Goal: Communication & Community: Ask a question

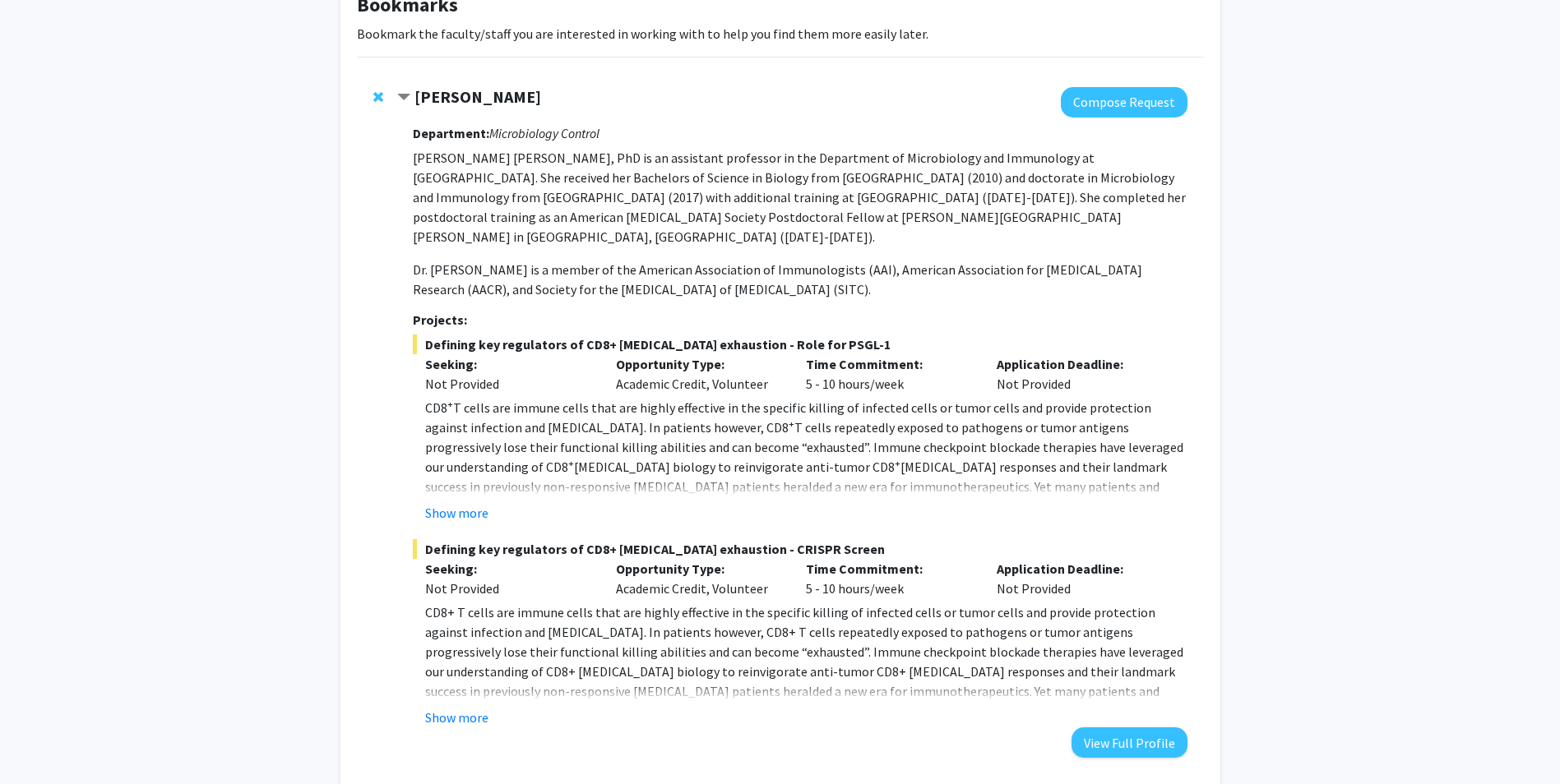
scroll to position [82, 0]
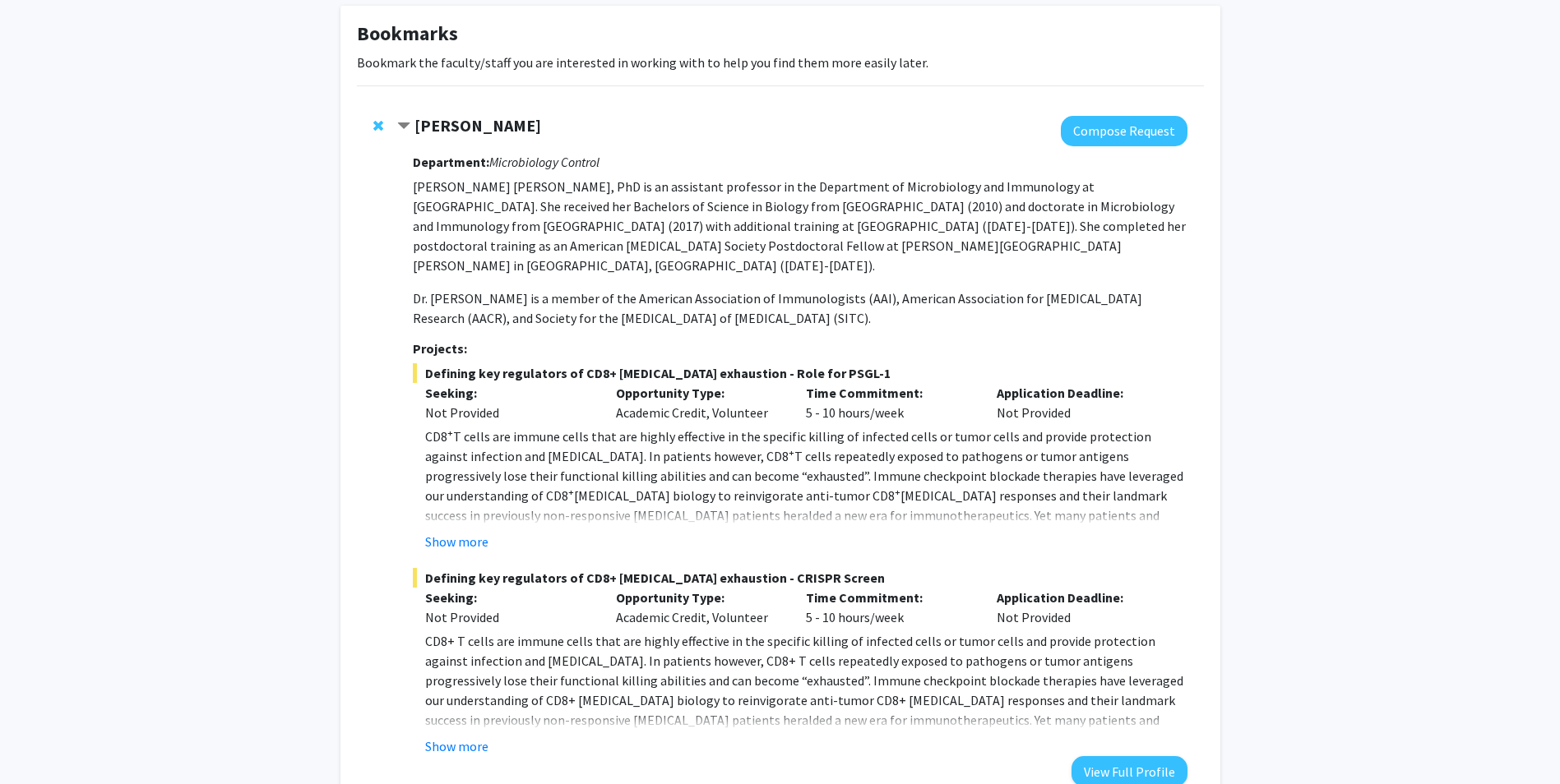
click at [1393, 147] on div "Bookmarks Bookmark the faculty/staff you are interested in working with to help…" at bounding box center [780, 656] width 1560 height 1359
click at [1103, 135] on button "Compose Request" at bounding box center [1124, 131] width 127 height 30
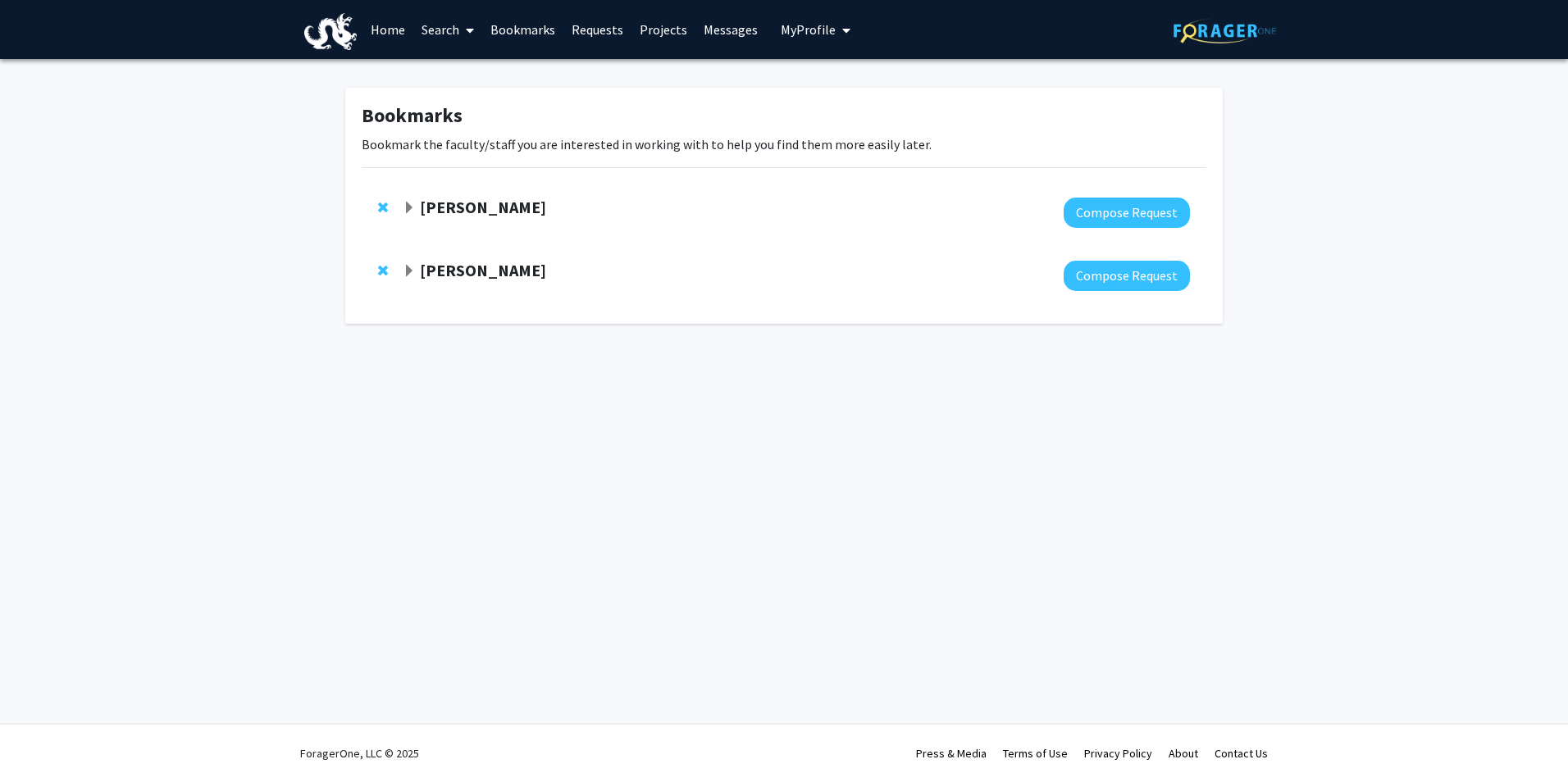
click at [456, 206] on strong "[PERSON_NAME]" at bounding box center [482, 207] width 127 height 21
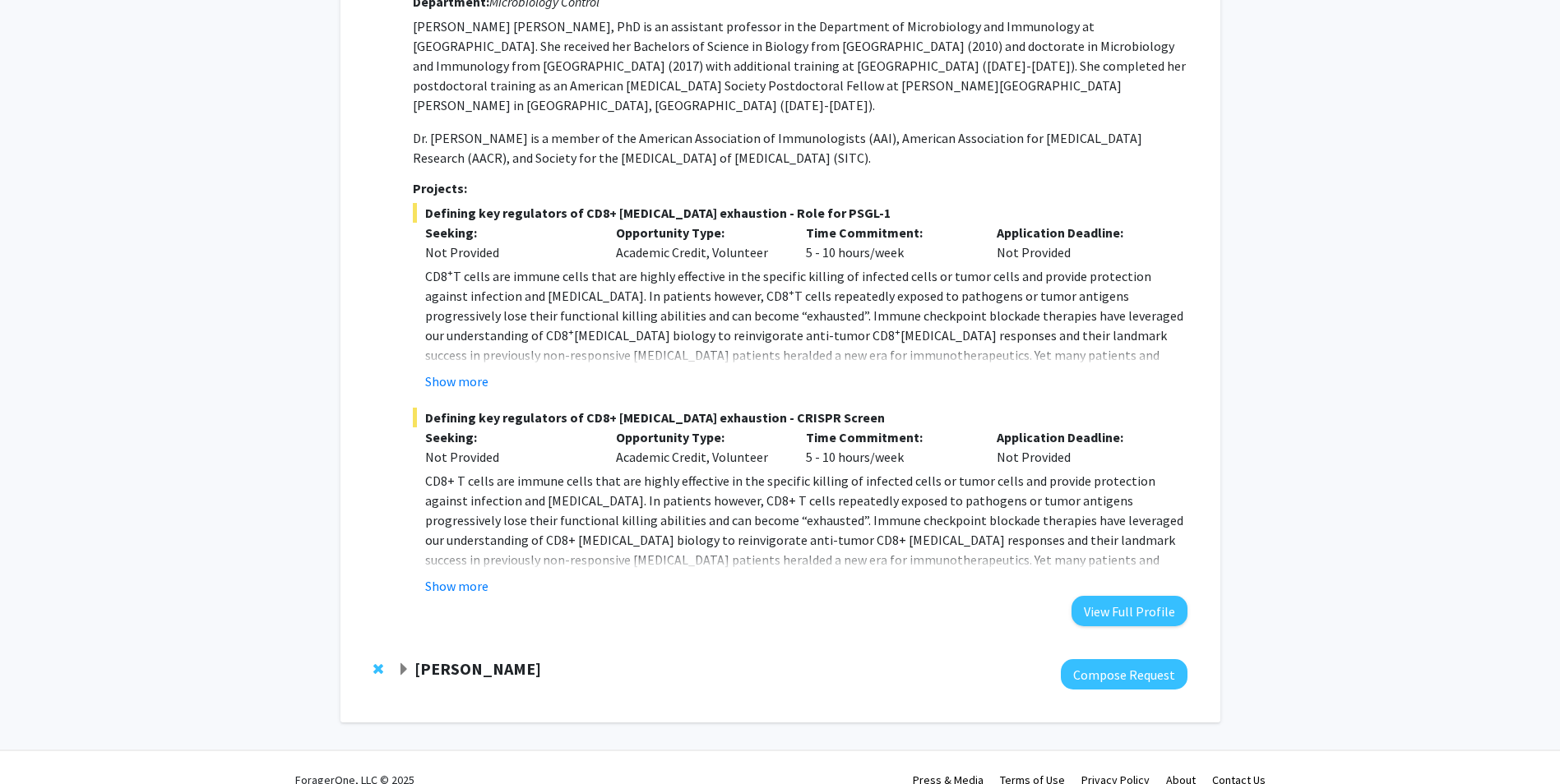
scroll to position [267, 0]
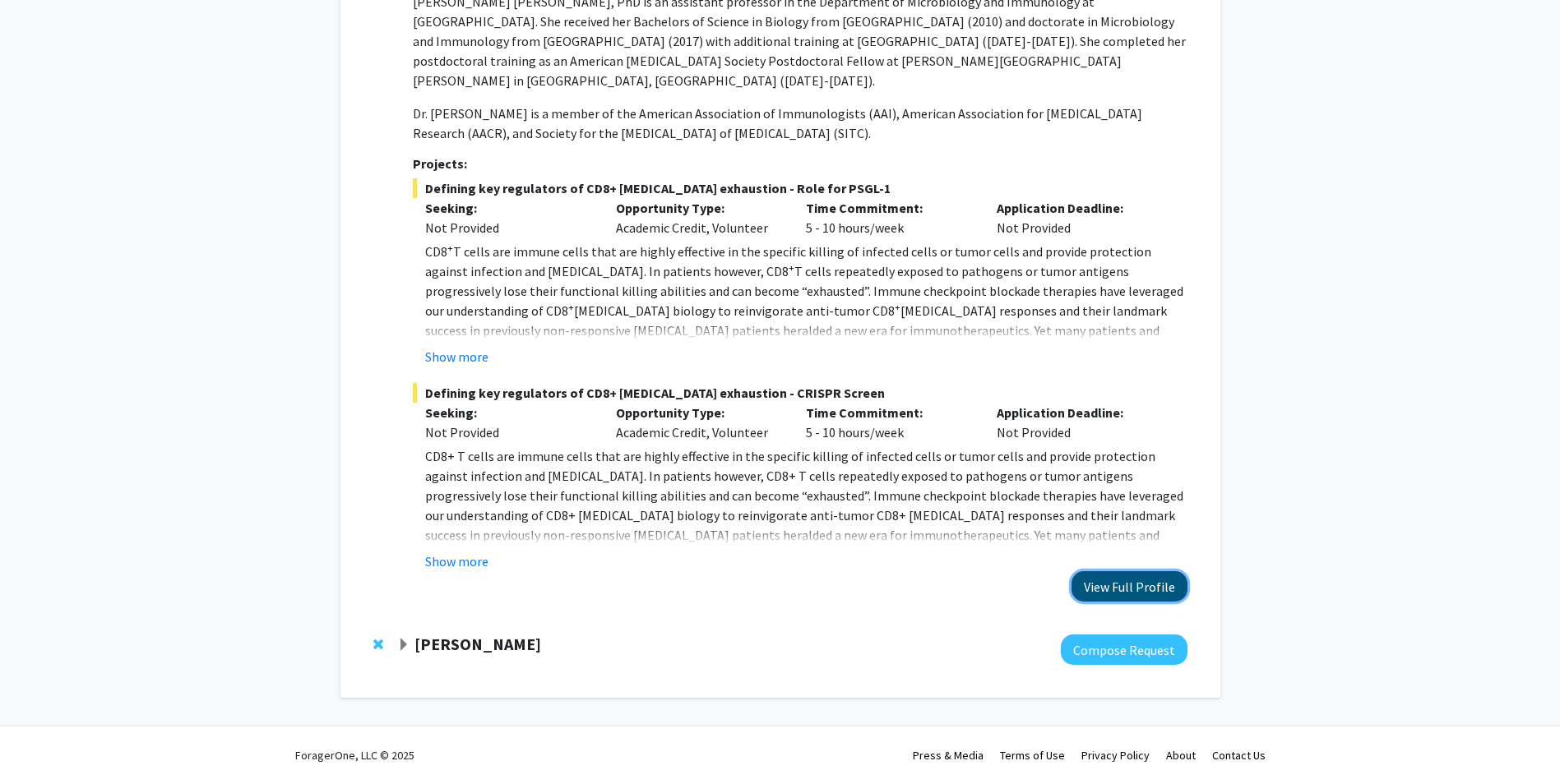
click at [1132, 589] on button "View Full Profile" at bounding box center [1129, 586] width 116 height 30
click at [1159, 583] on button "View Full Profile" at bounding box center [1129, 586] width 116 height 30
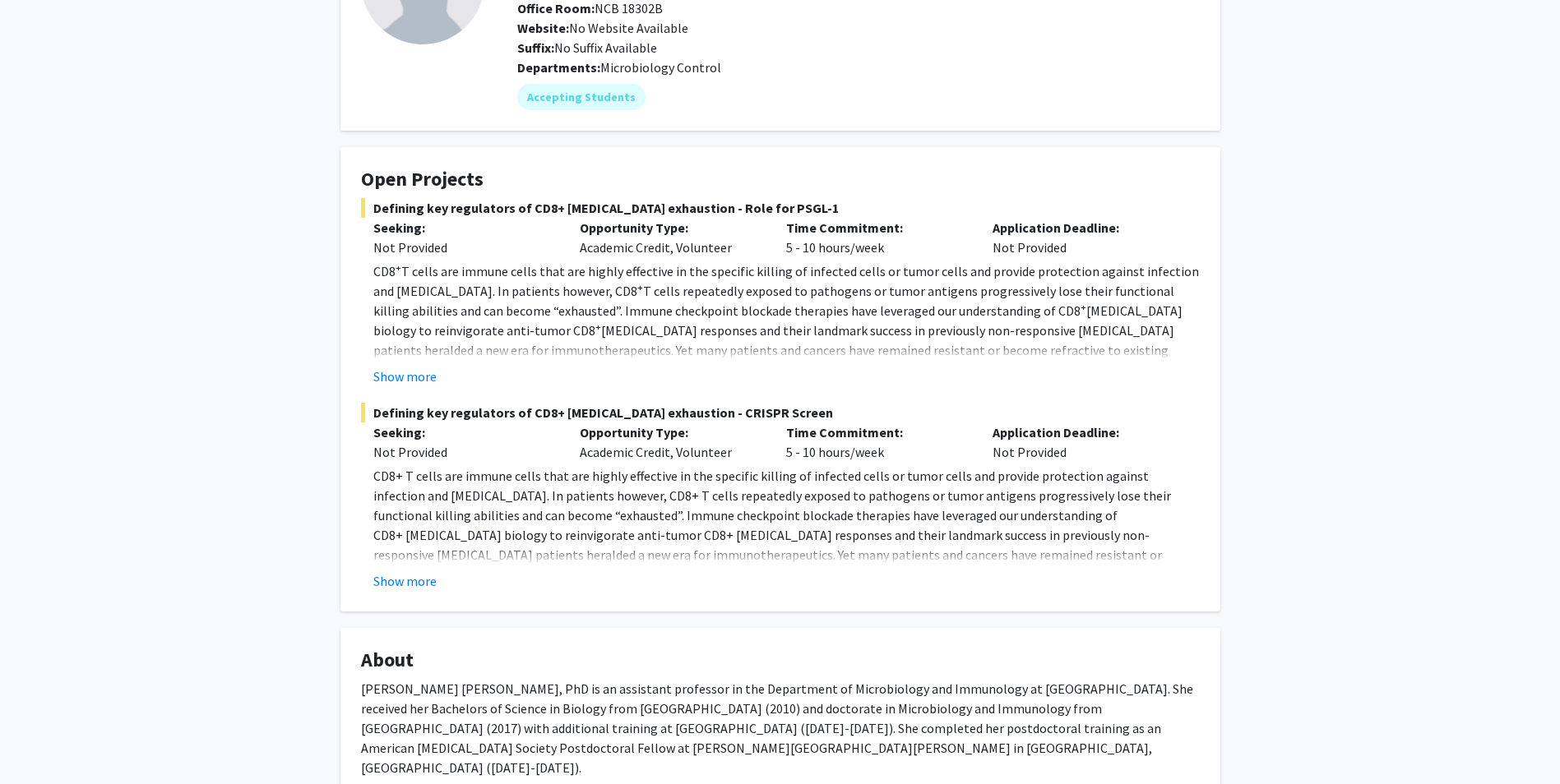
scroll to position [165, 0]
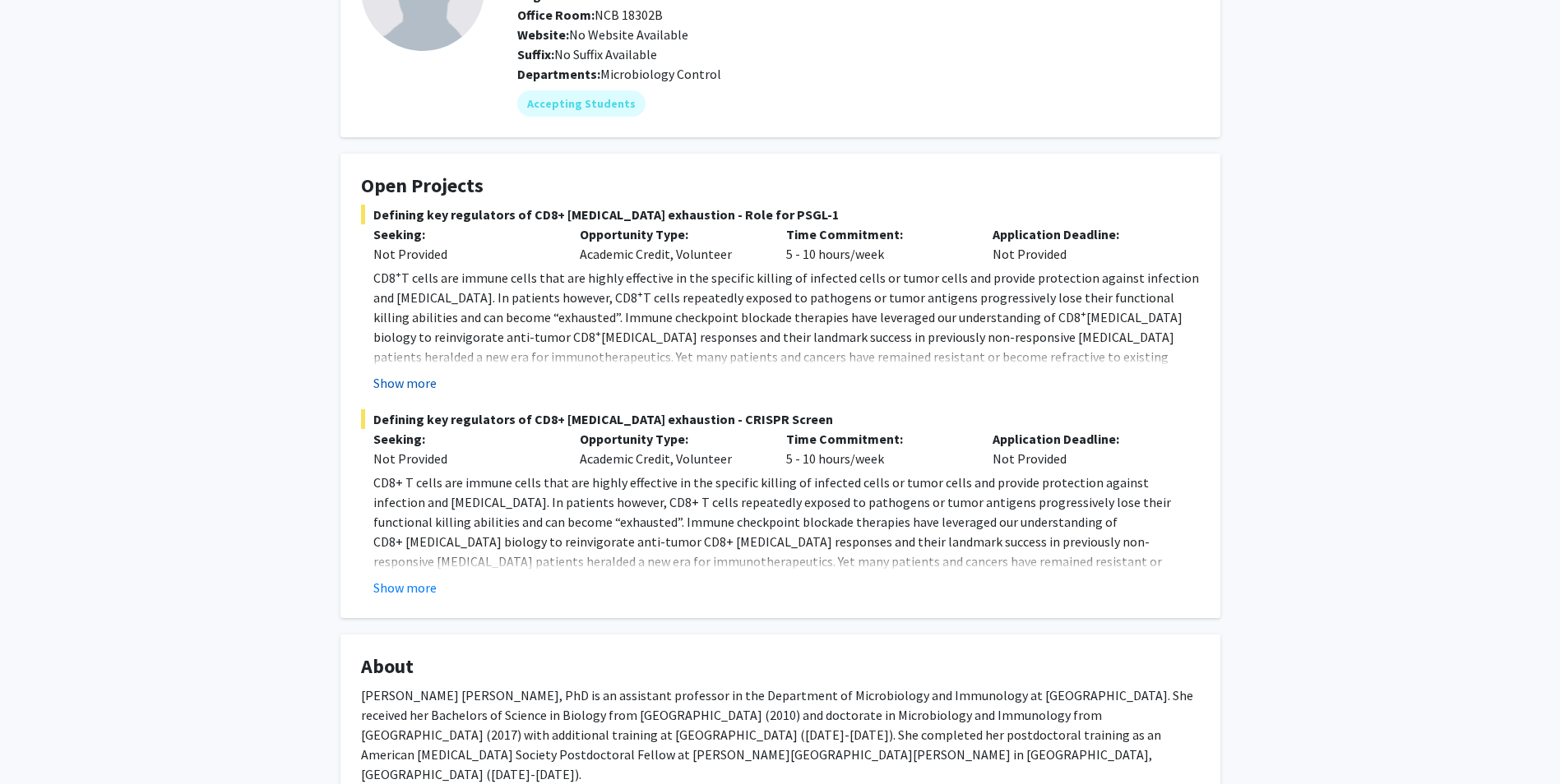
click at [388, 381] on button "Show more" at bounding box center [405, 384] width 63 height 20
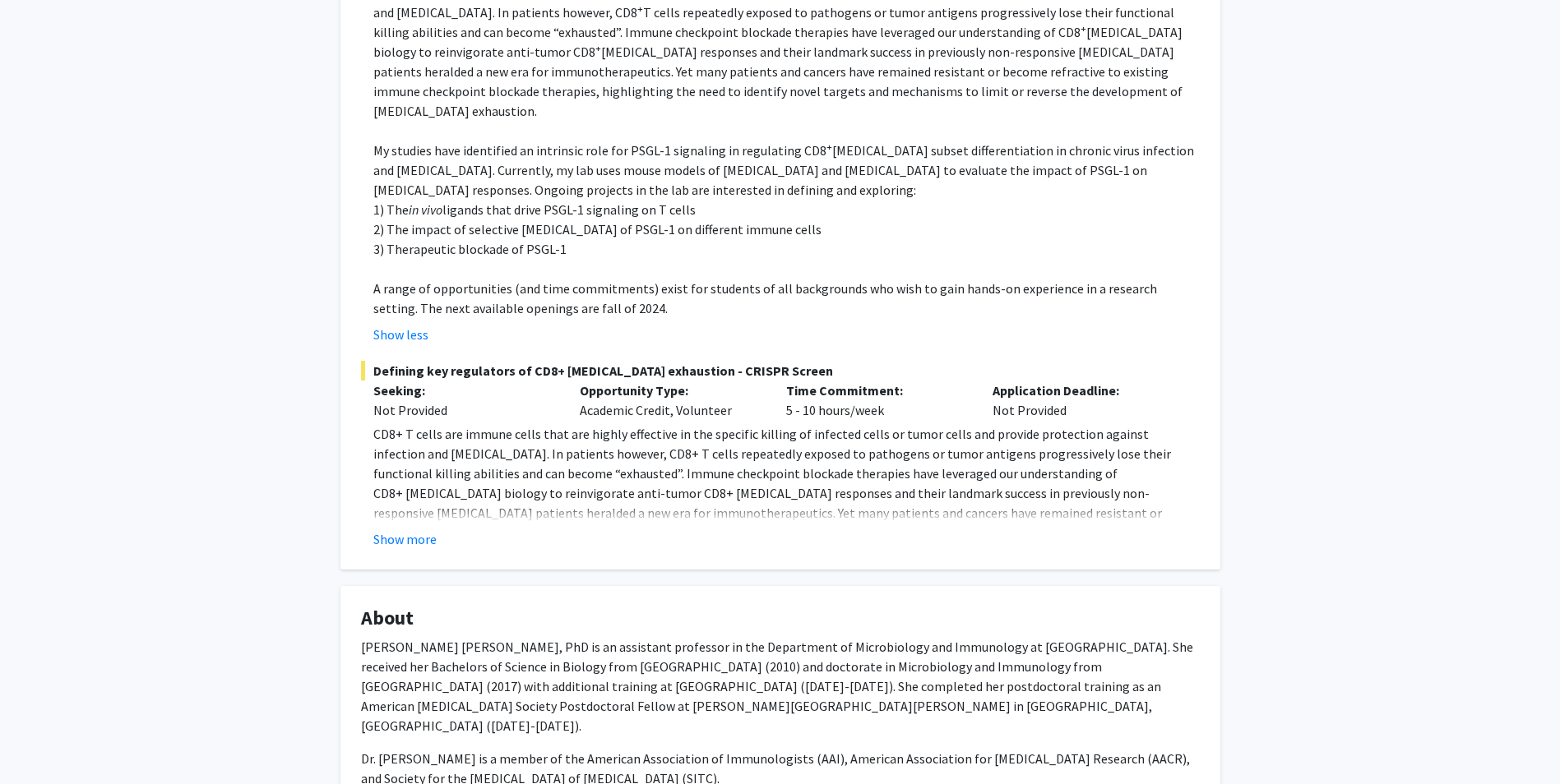
scroll to position [493, 0]
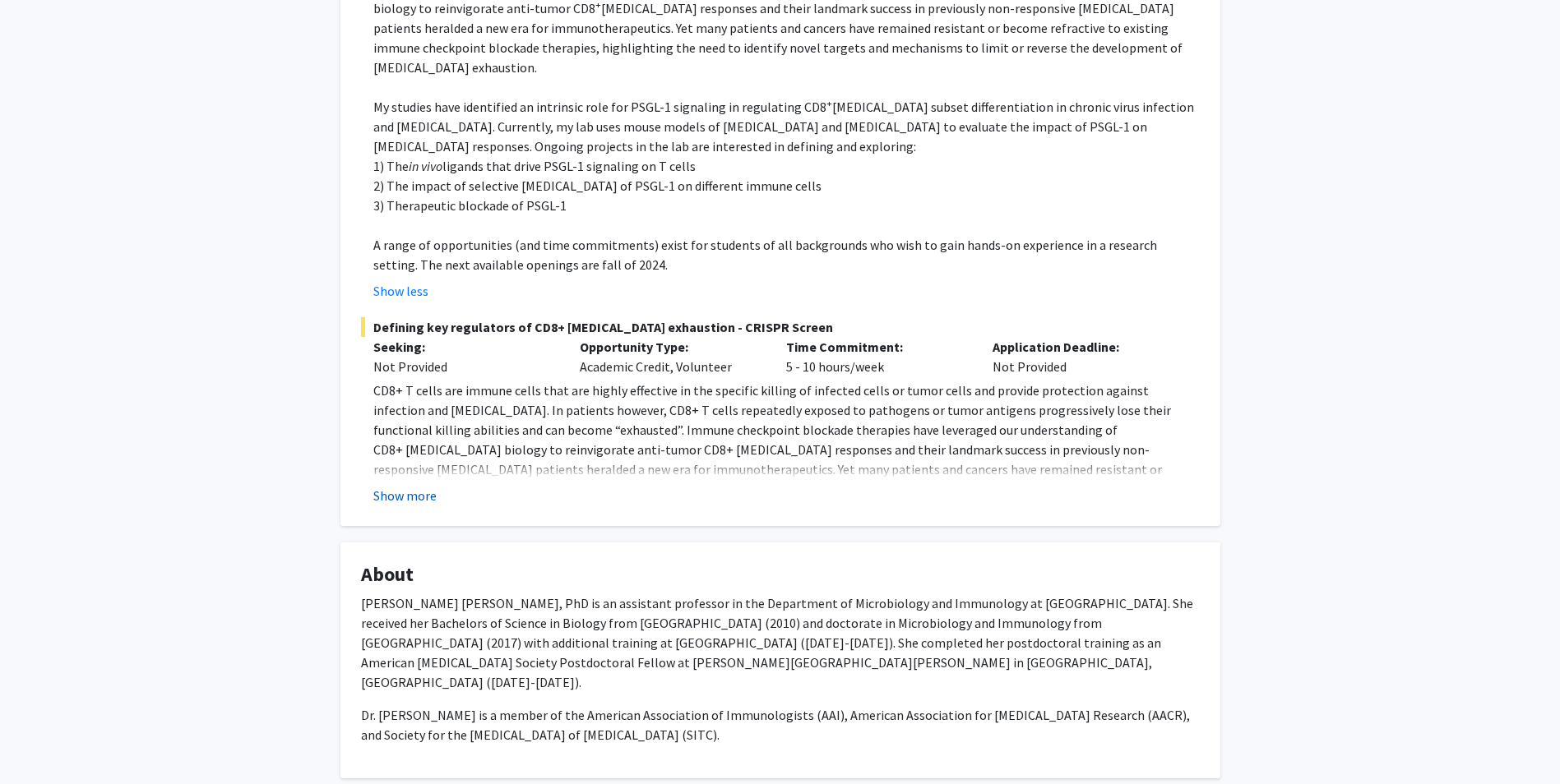
click at [417, 485] on button "Show more" at bounding box center [405, 495] width 63 height 20
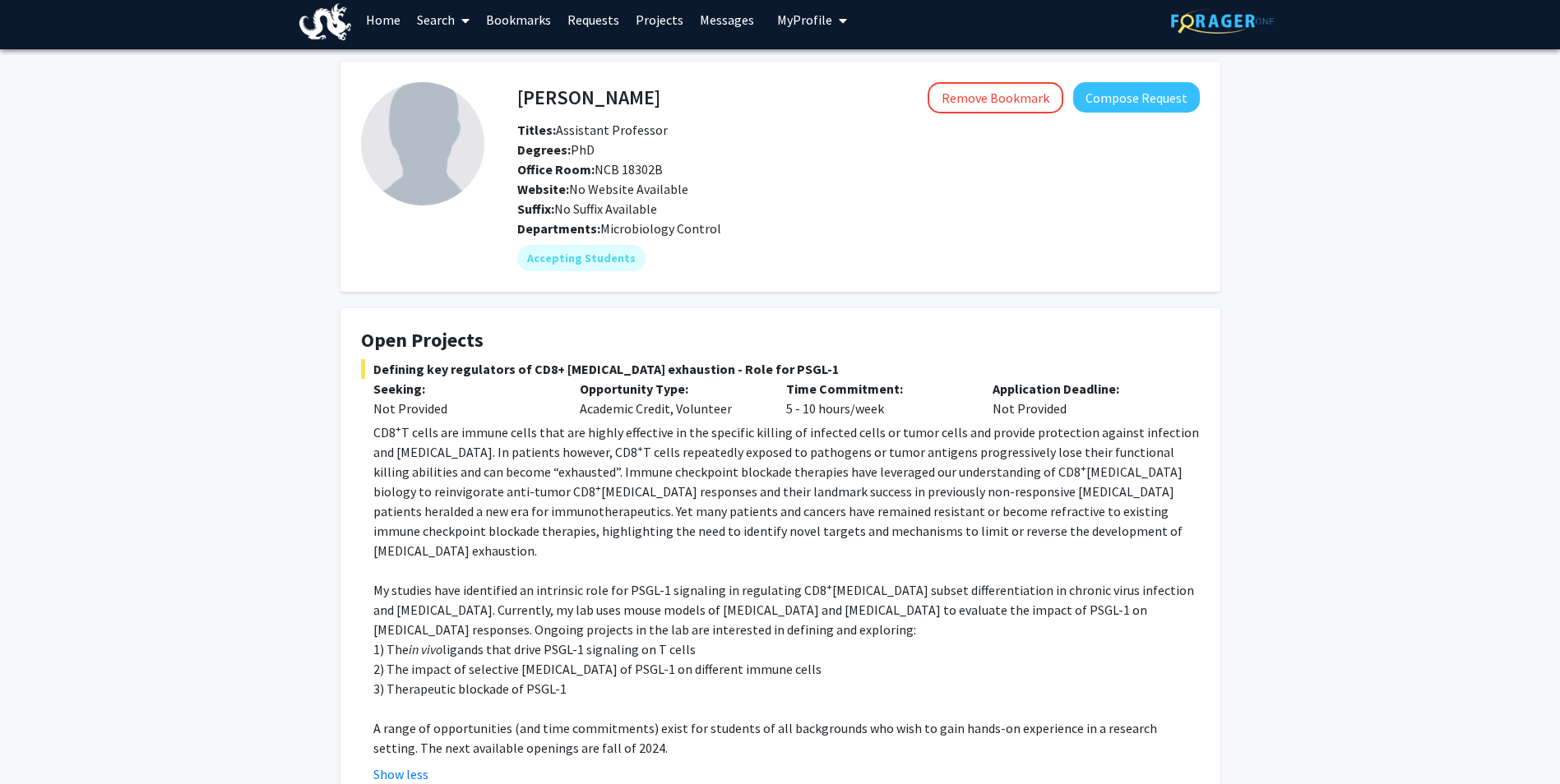
scroll to position [0, 0]
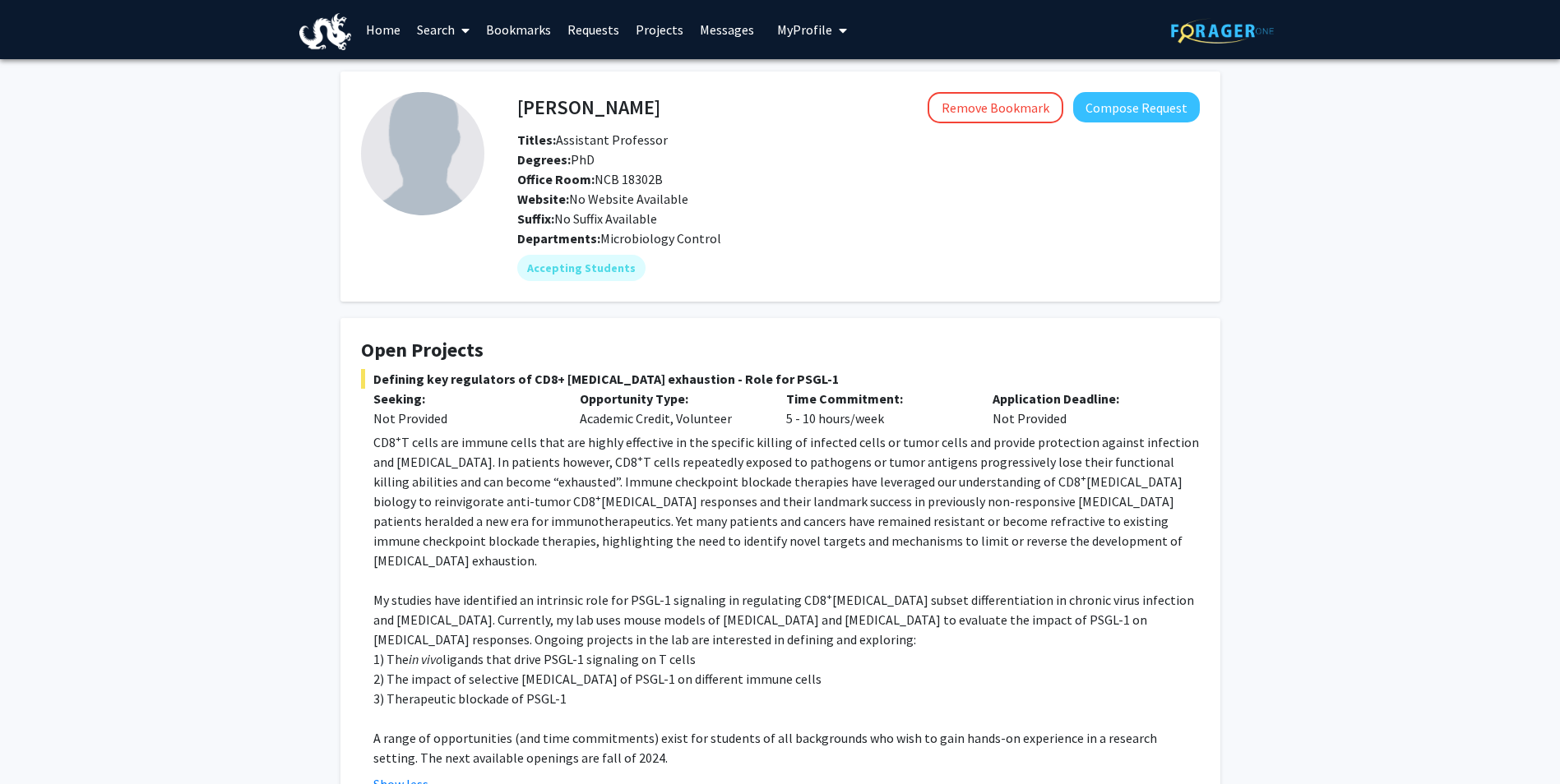
drag, startPoint x: 1048, startPoint y: 304, endPoint x: 1023, endPoint y: 302, distance: 25.1
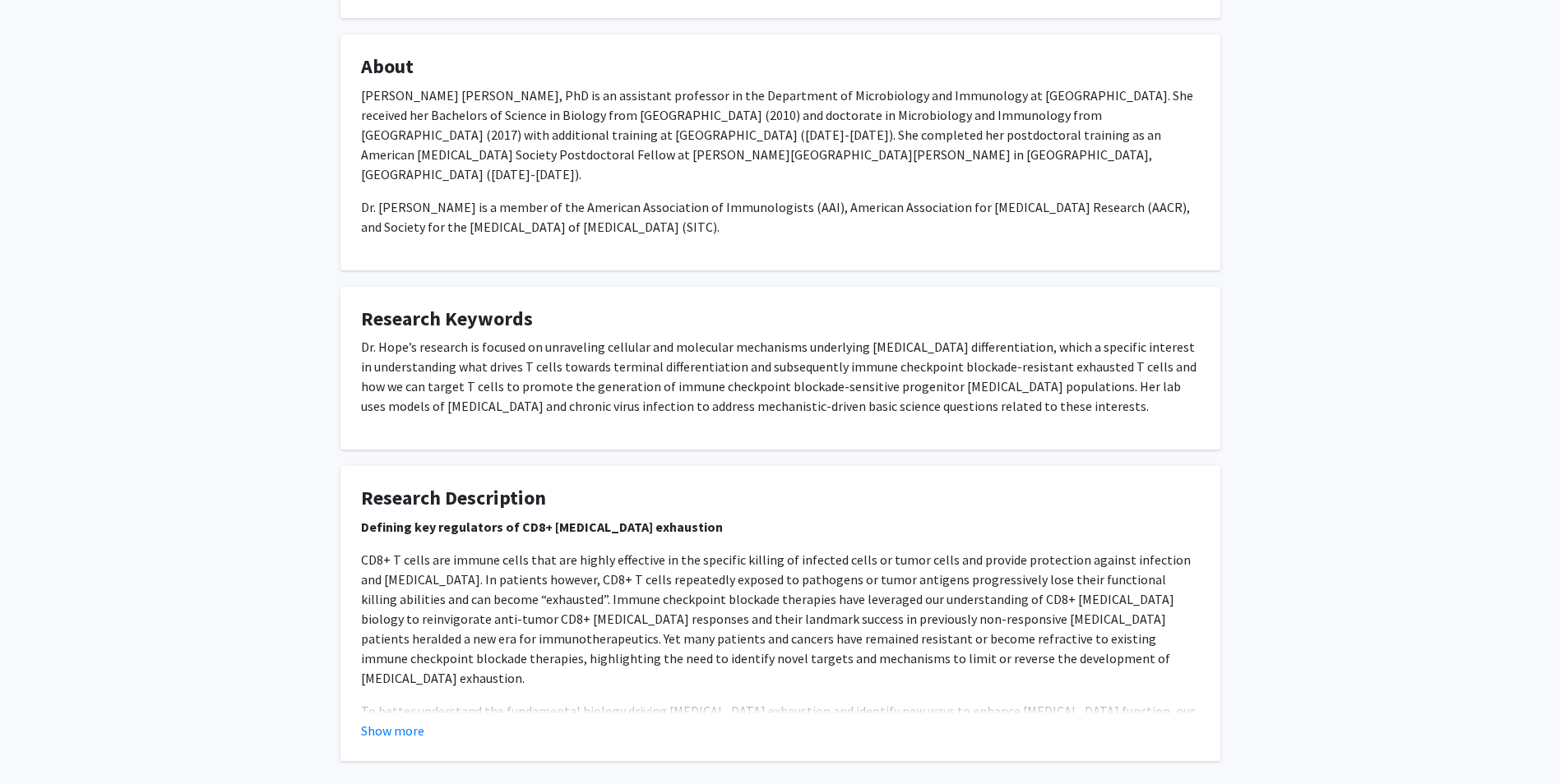
scroll to position [1199, 0]
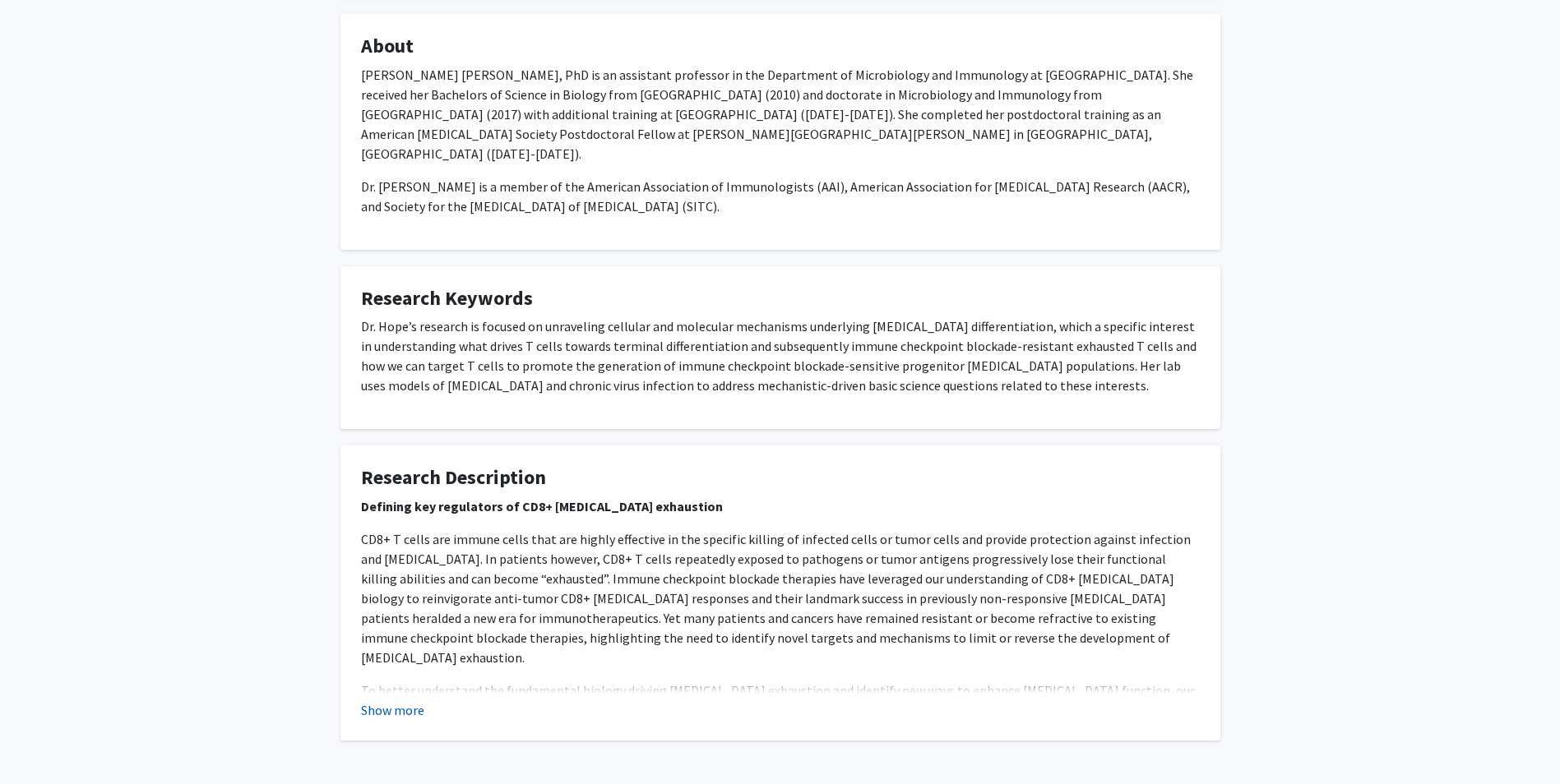
click at [393, 700] on button "Show more" at bounding box center [392, 710] width 63 height 20
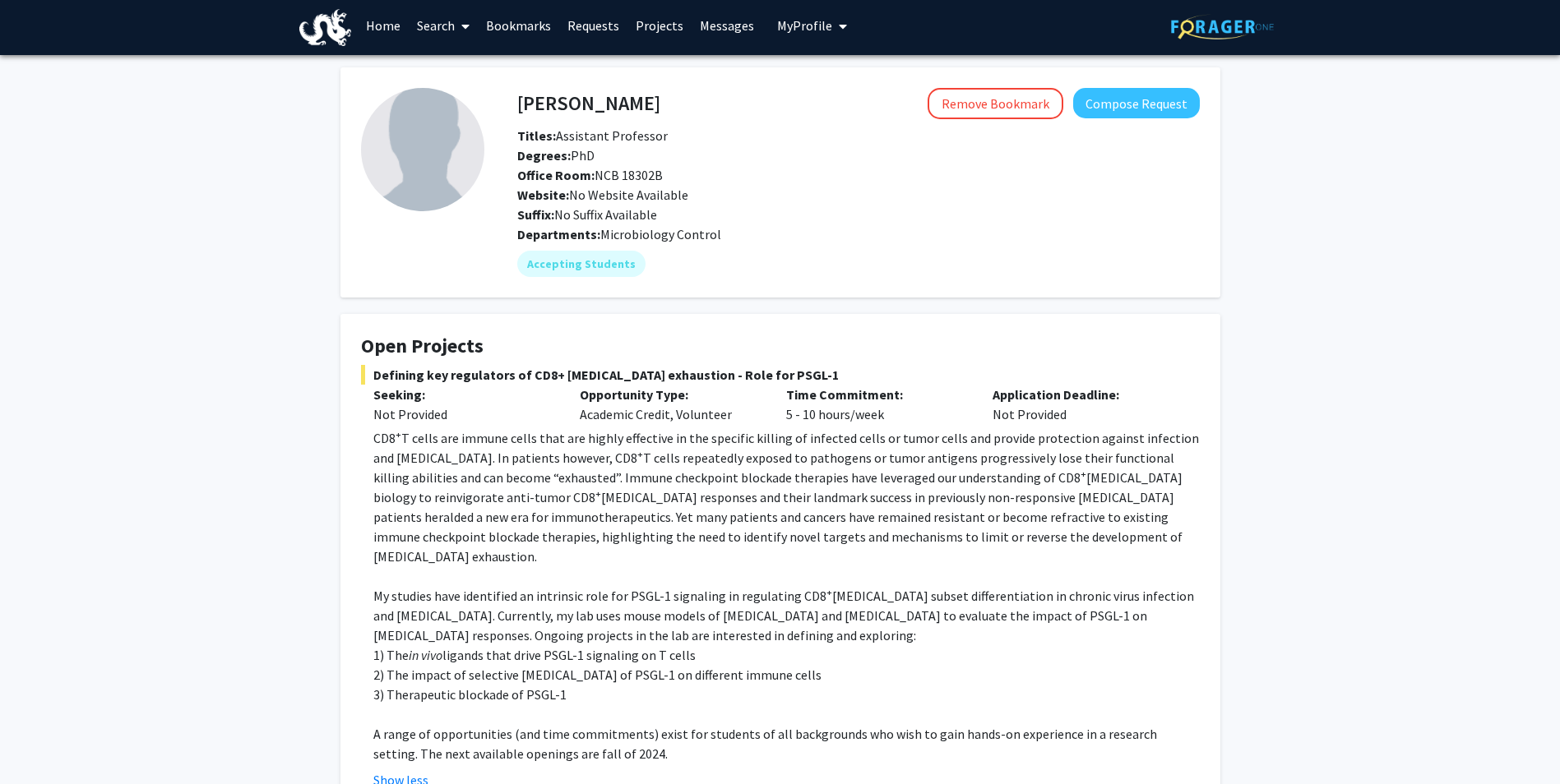
scroll to position [0, 0]
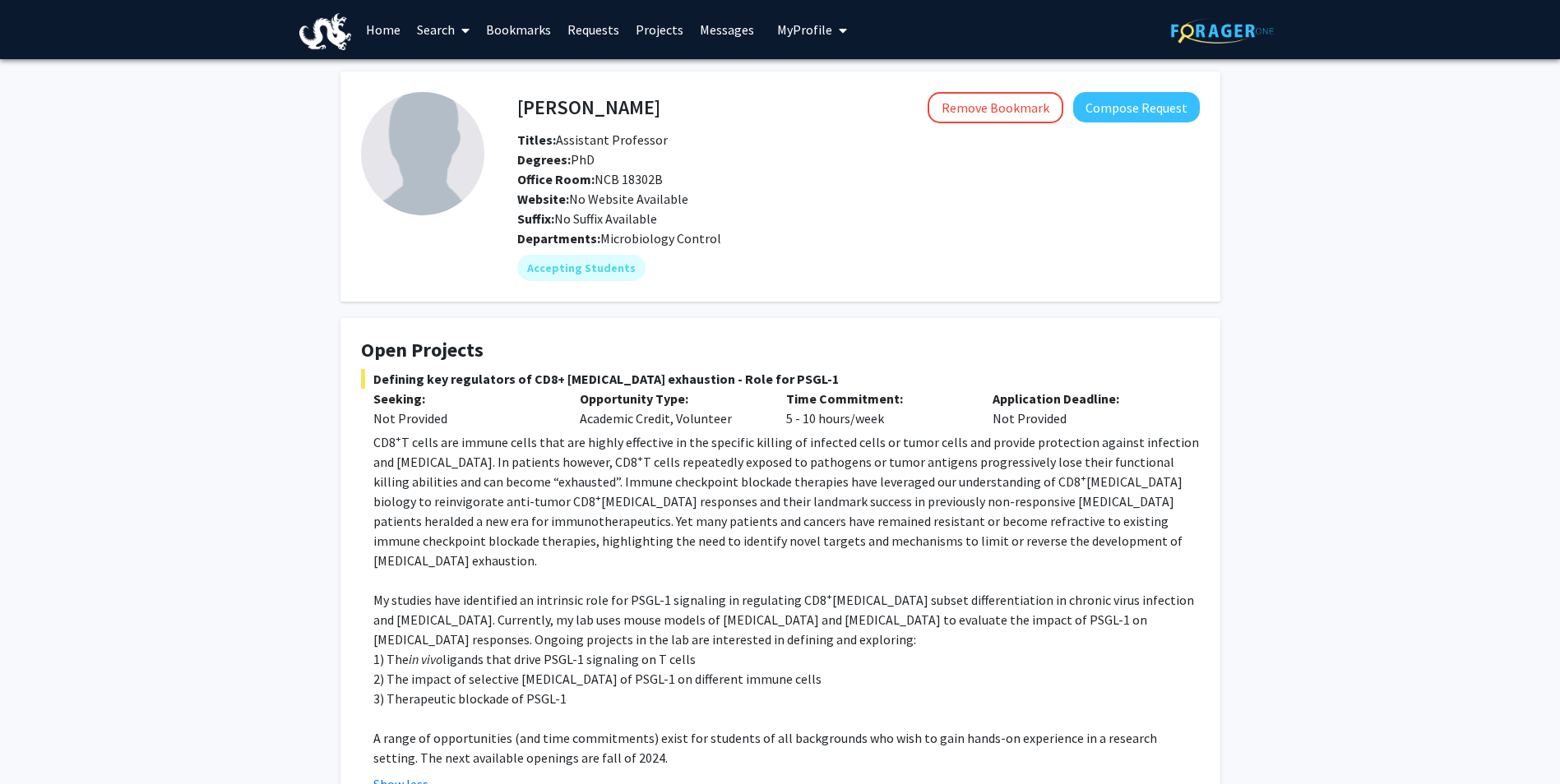
click at [542, 104] on h4 "Jenna Hope" at bounding box center [589, 107] width 143 height 30
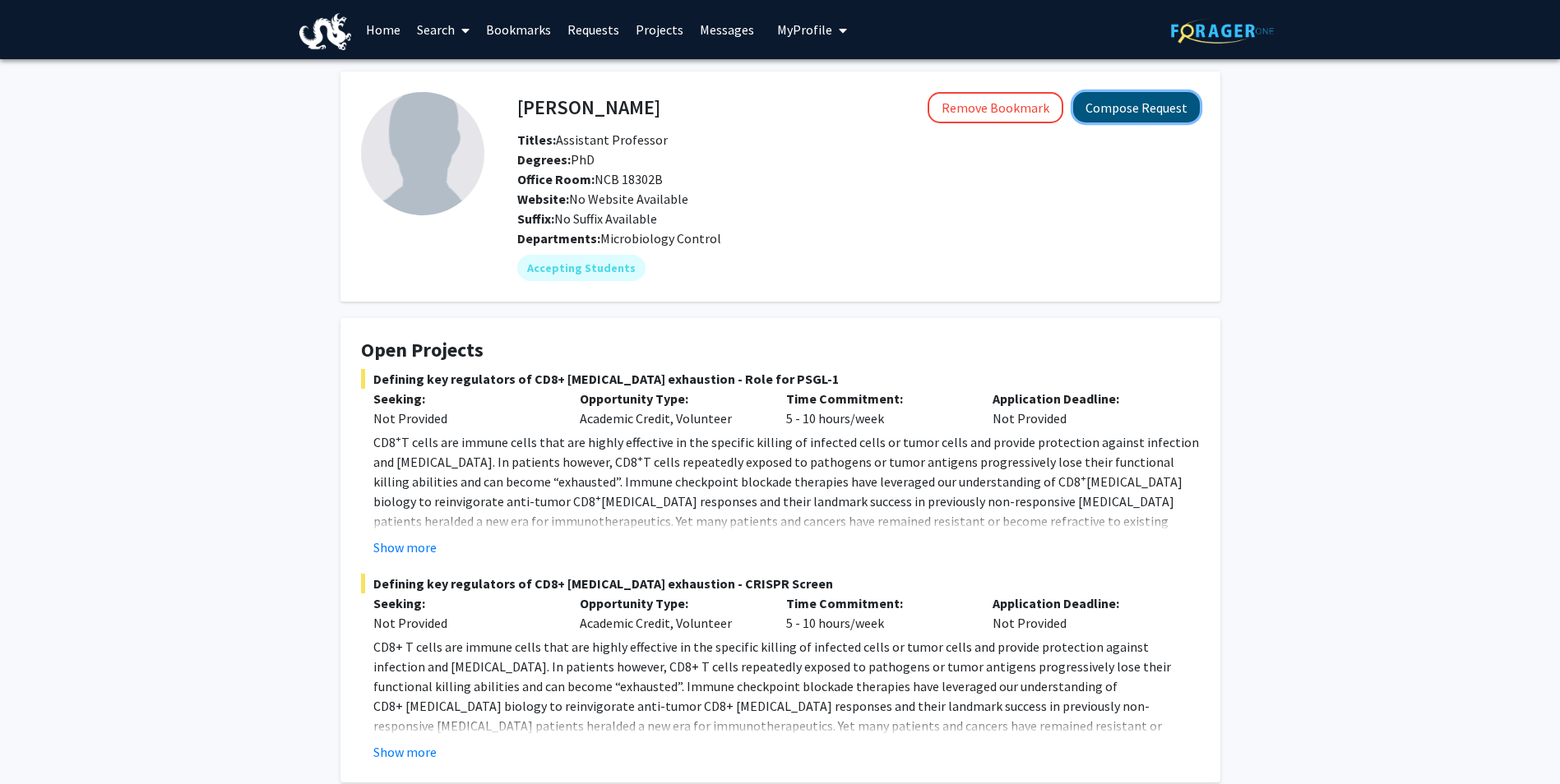
click at [1136, 105] on button "Compose Request" at bounding box center [1136, 107] width 127 height 30
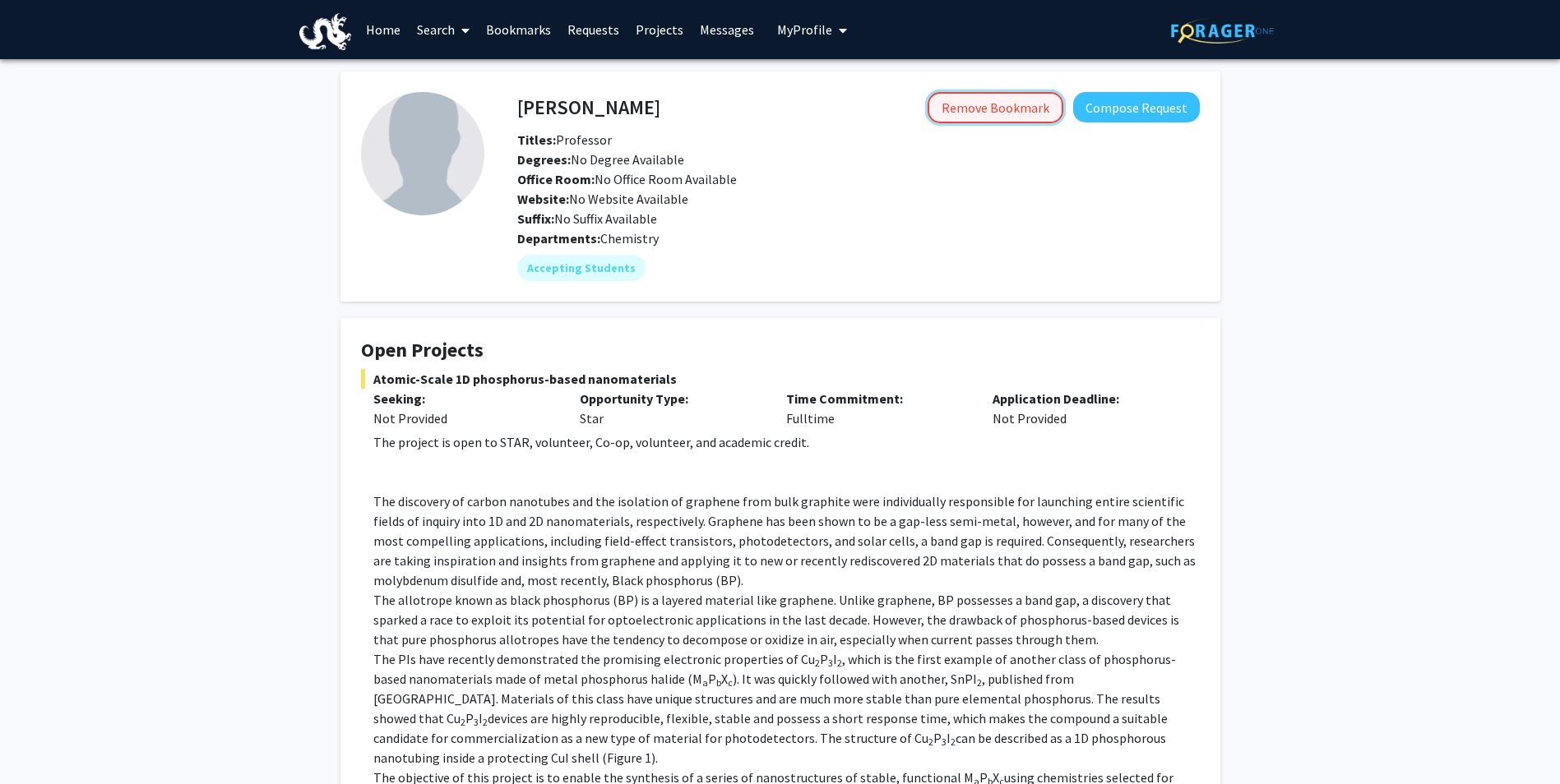
click at [977, 105] on button "Remove Bookmark" at bounding box center [995, 107] width 136 height 31
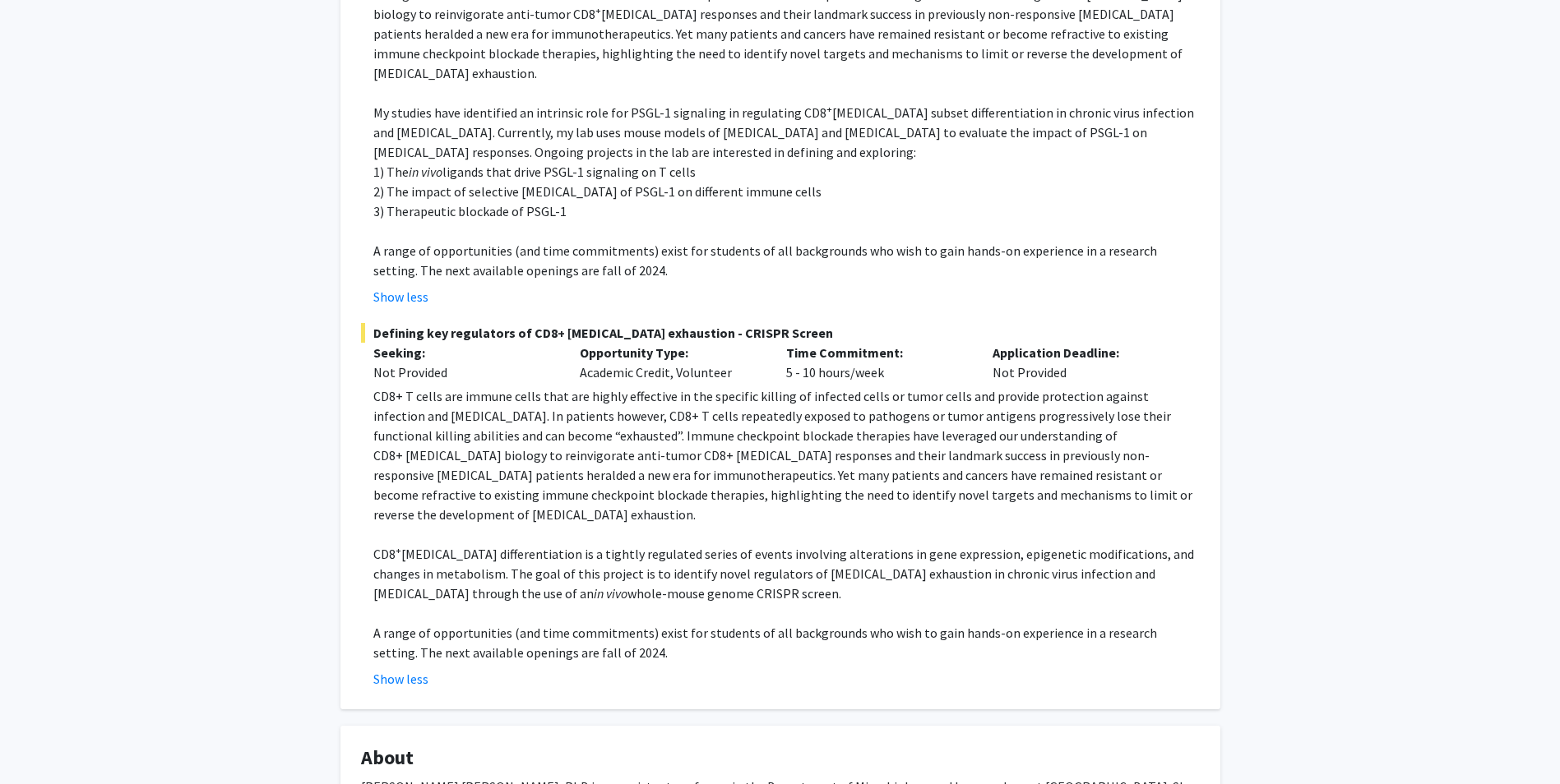
scroll to position [493, 0]
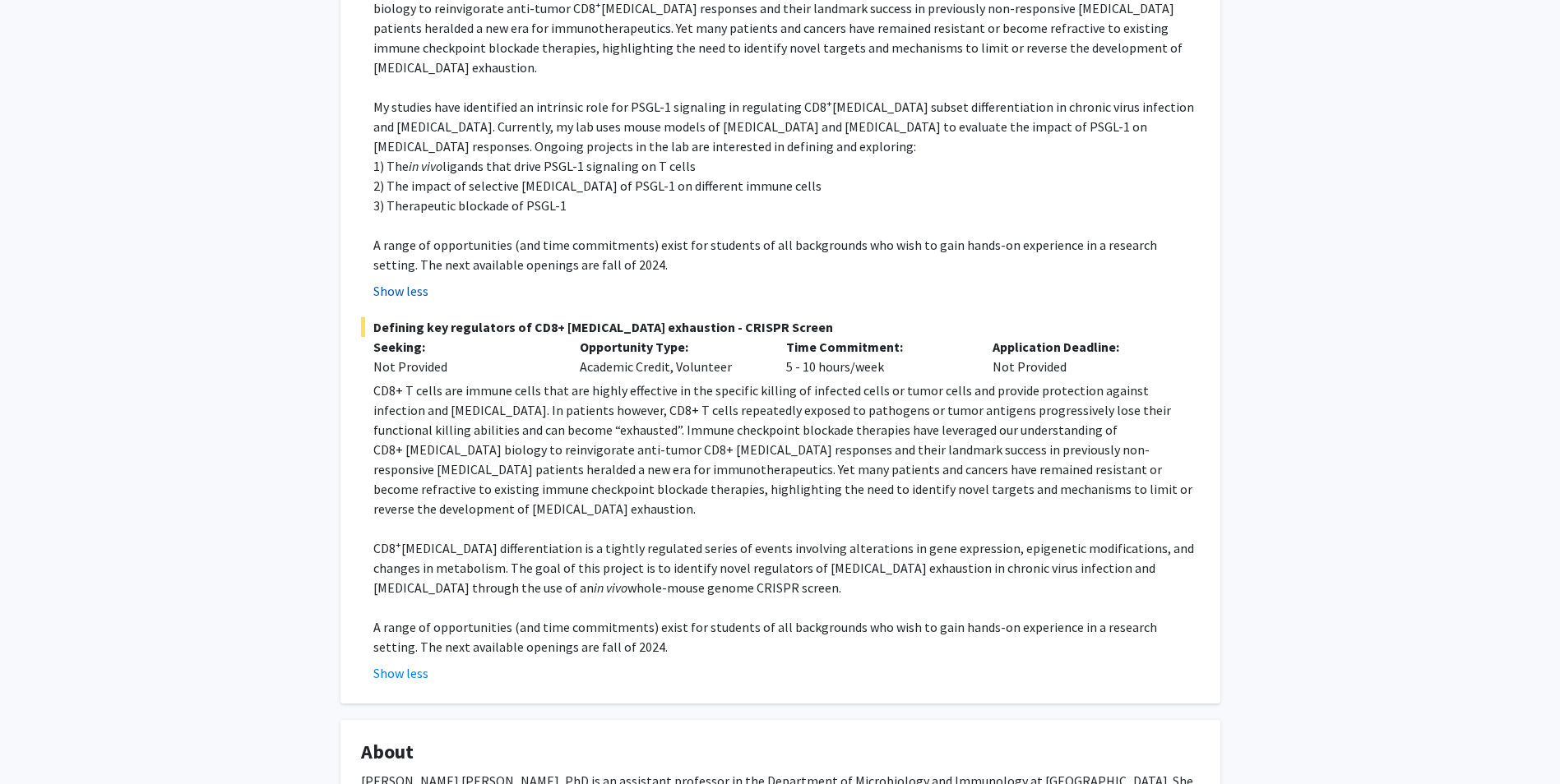
click at [399, 281] on button "Show less" at bounding box center [401, 291] width 55 height 20
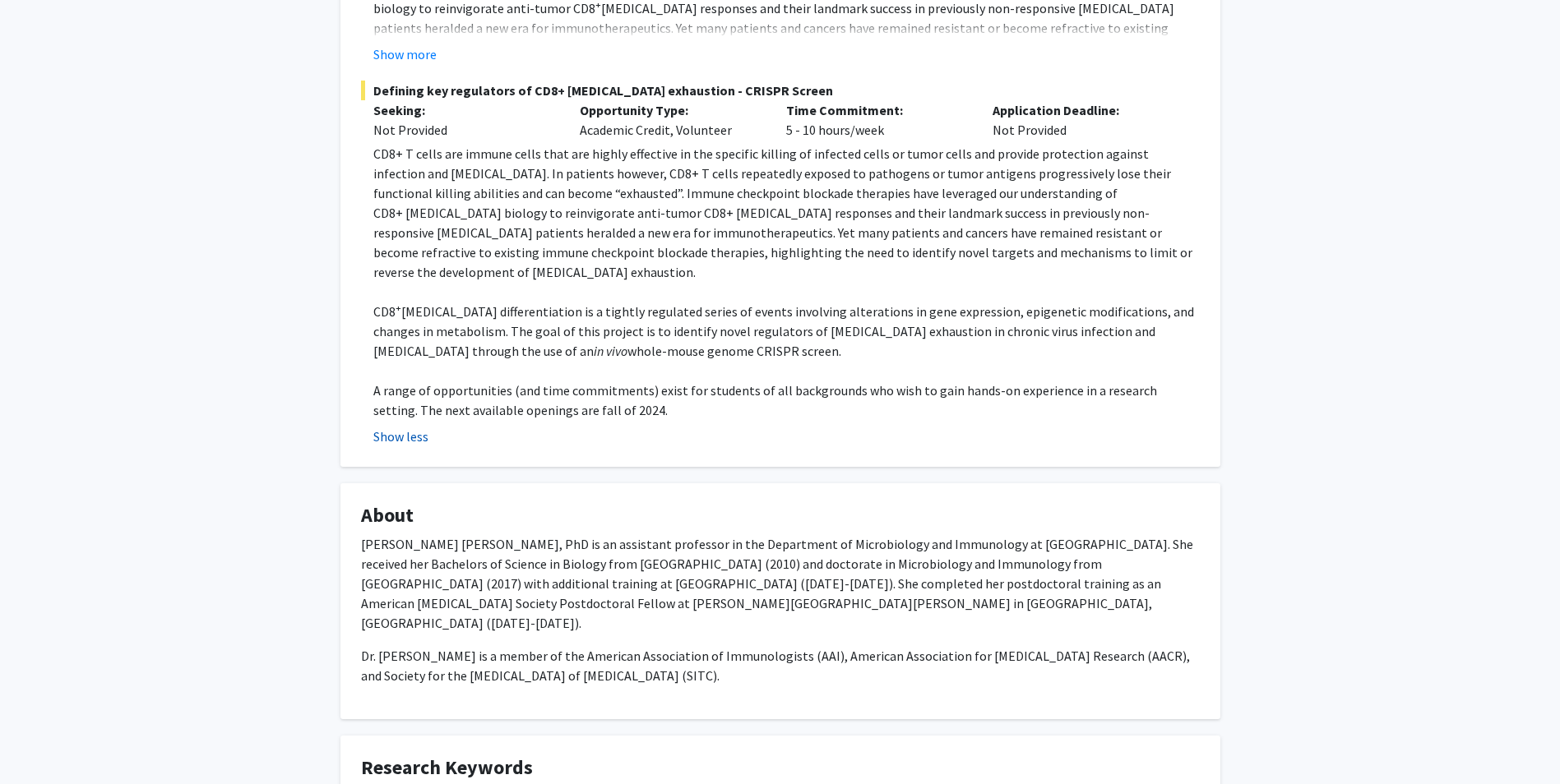
click at [414, 426] on button "Show less" at bounding box center [401, 436] width 55 height 20
click at [414, 534] on p "Jennifer L. Hope, PhD is an assistant professor in the Department of Microbiolo…" at bounding box center [780, 583] width 838 height 99
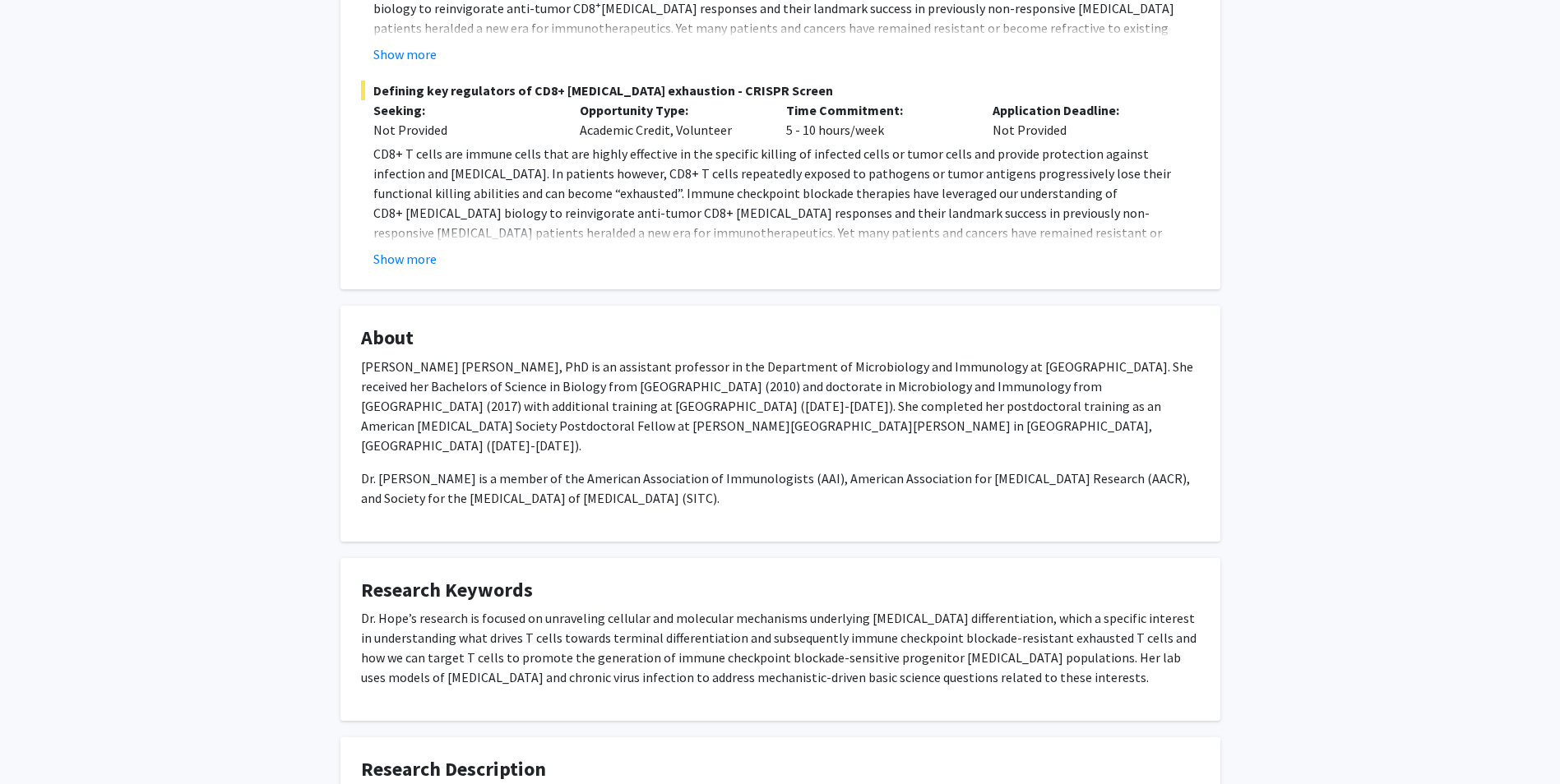
click at [720, 301] on div "Jenna Hope Remove Bookmark Compose Request Titles: Assistant Professor Degrees:…" at bounding box center [780, 355] width 904 height 1553
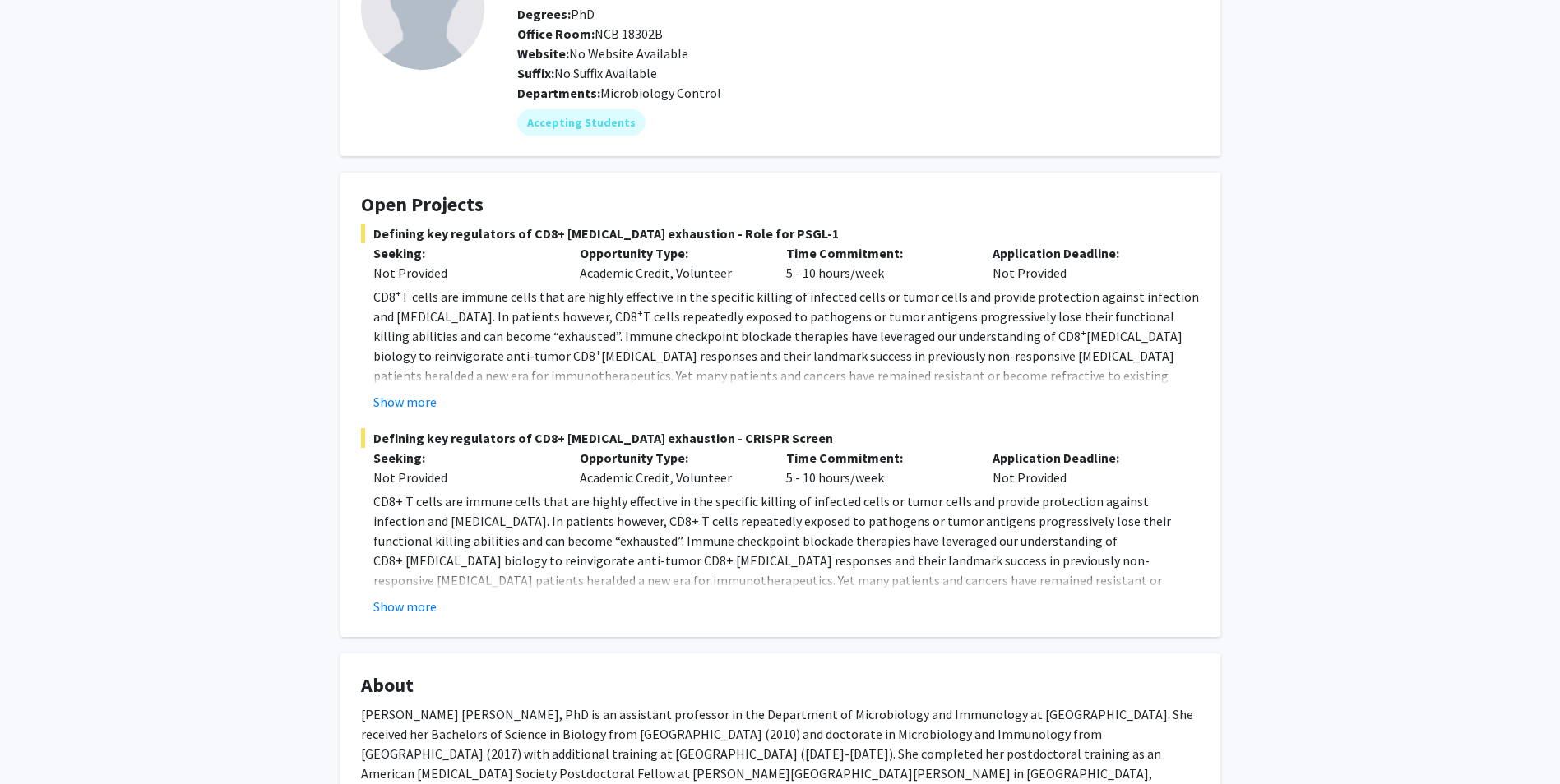
scroll to position [165, 0]
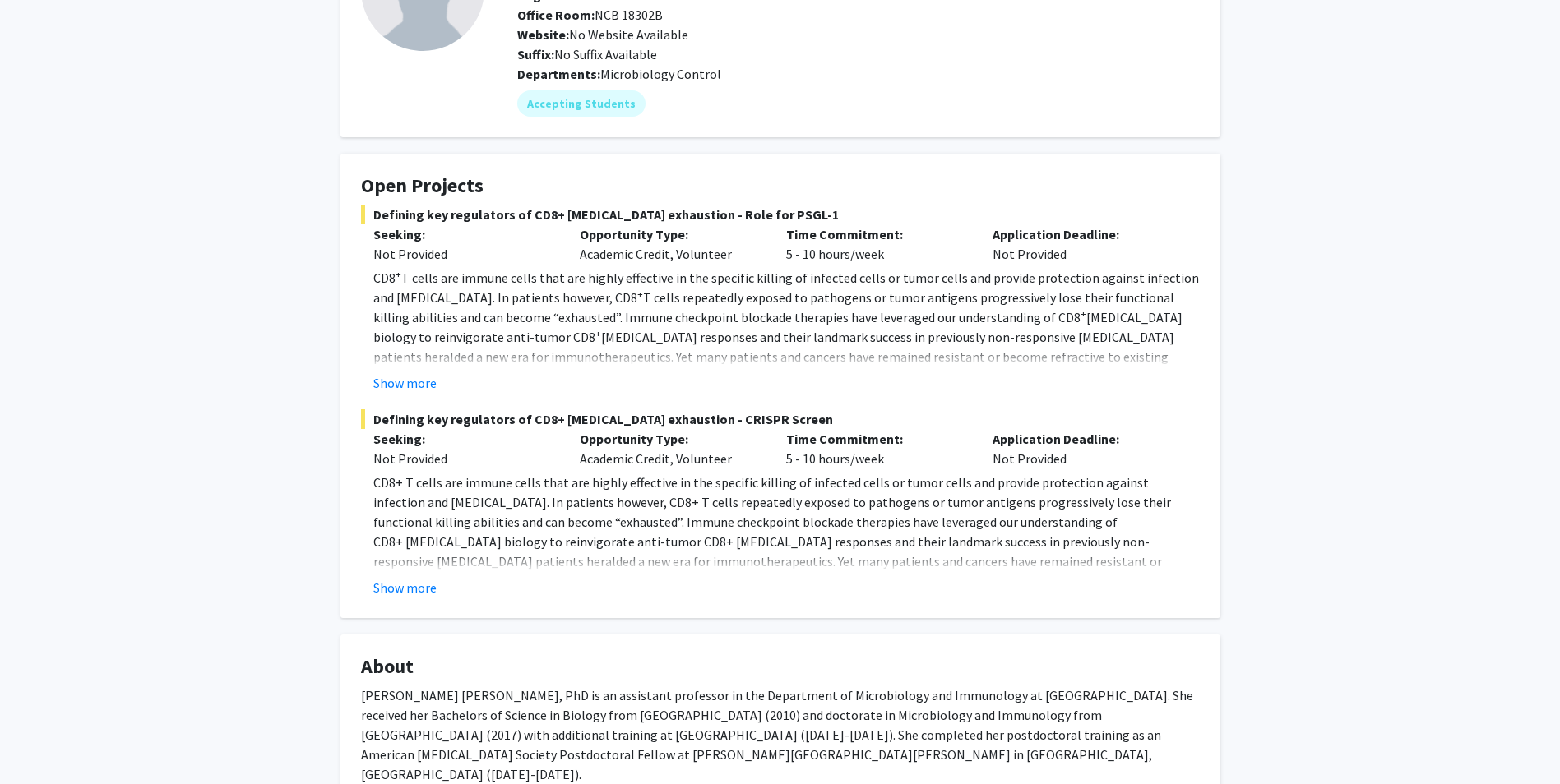
click at [418, 590] on button "Show more" at bounding box center [405, 588] width 63 height 20
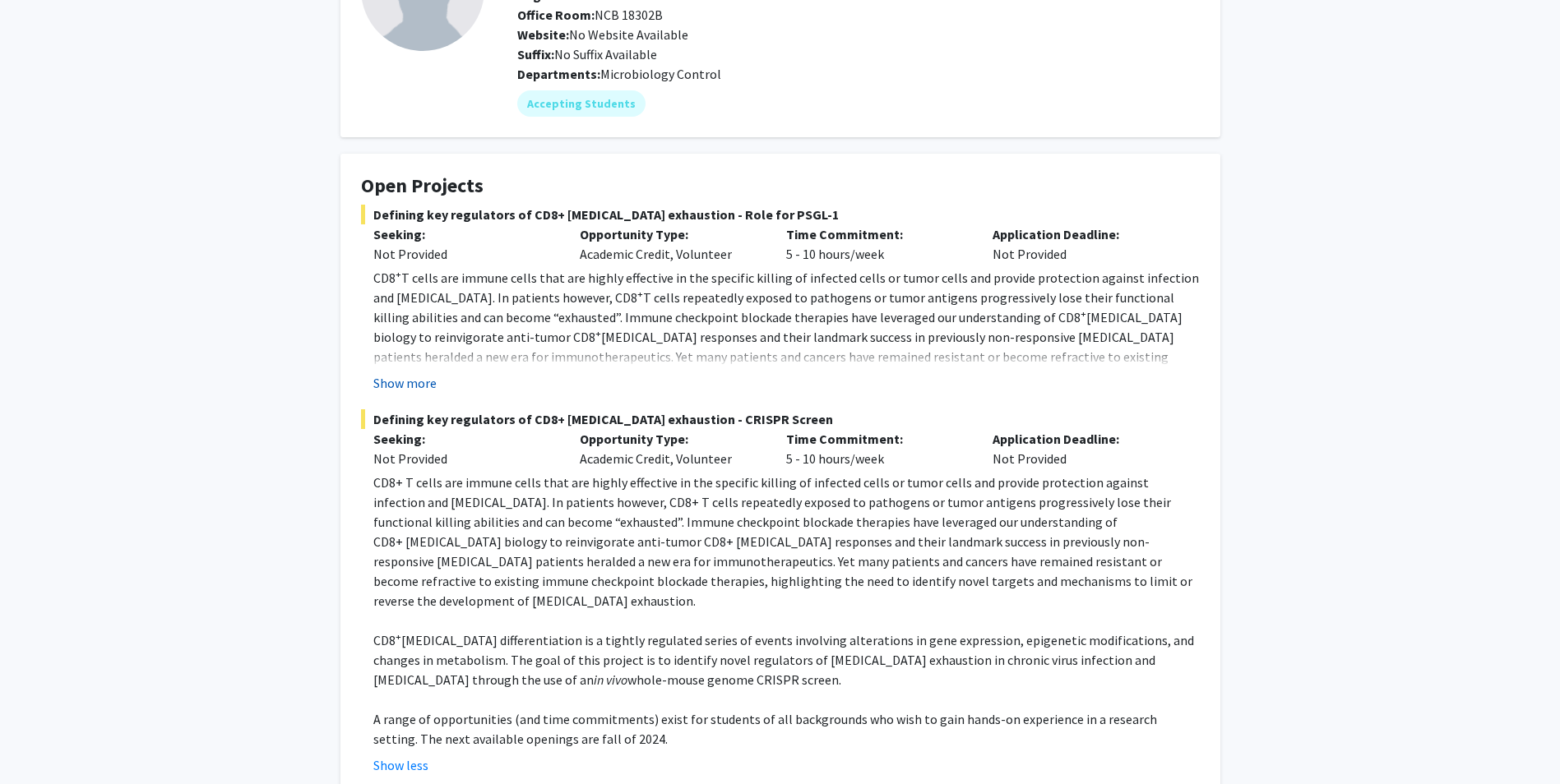
click at [421, 387] on button "Show more" at bounding box center [405, 384] width 63 height 20
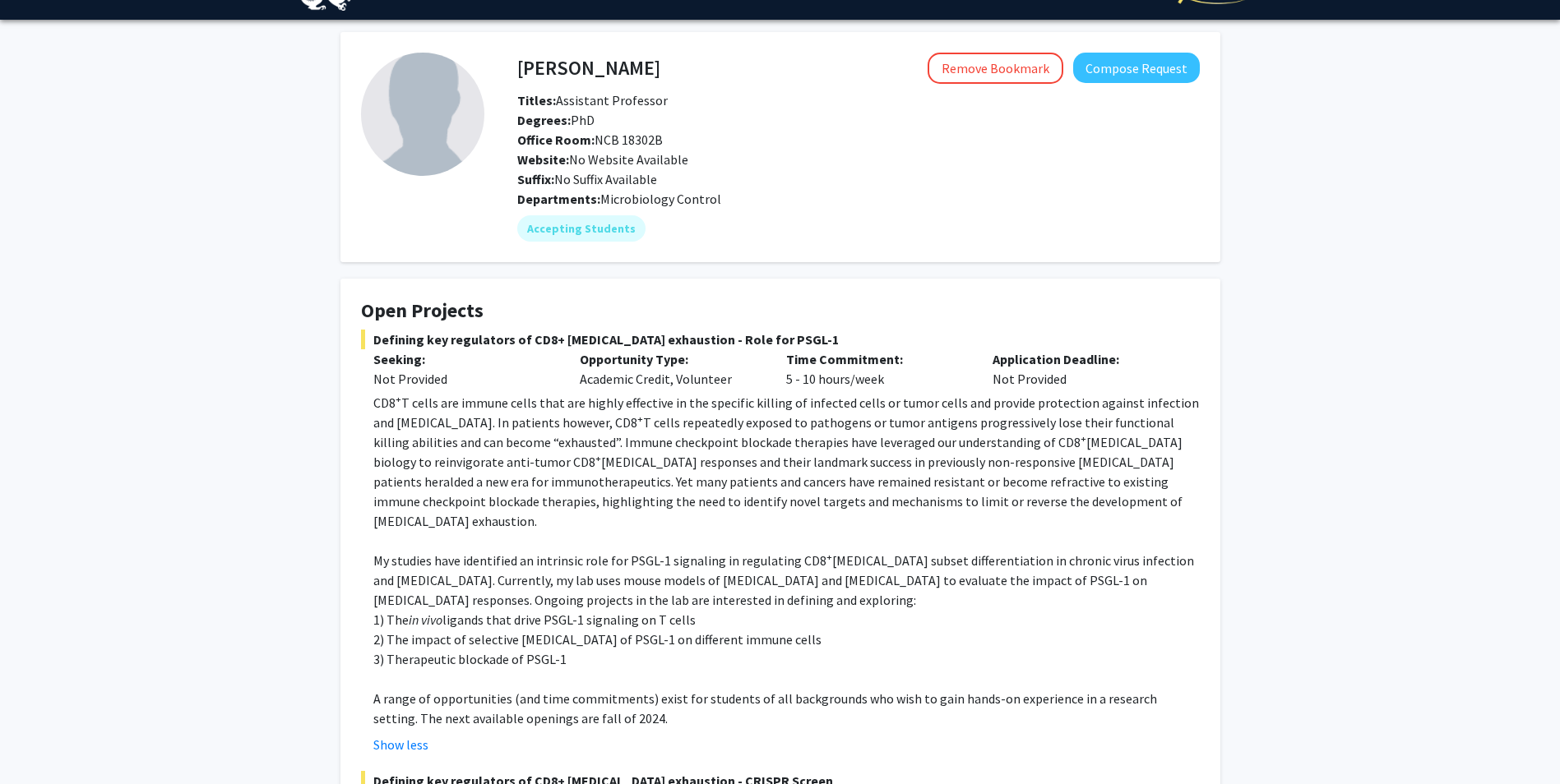
scroll to position [0, 0]
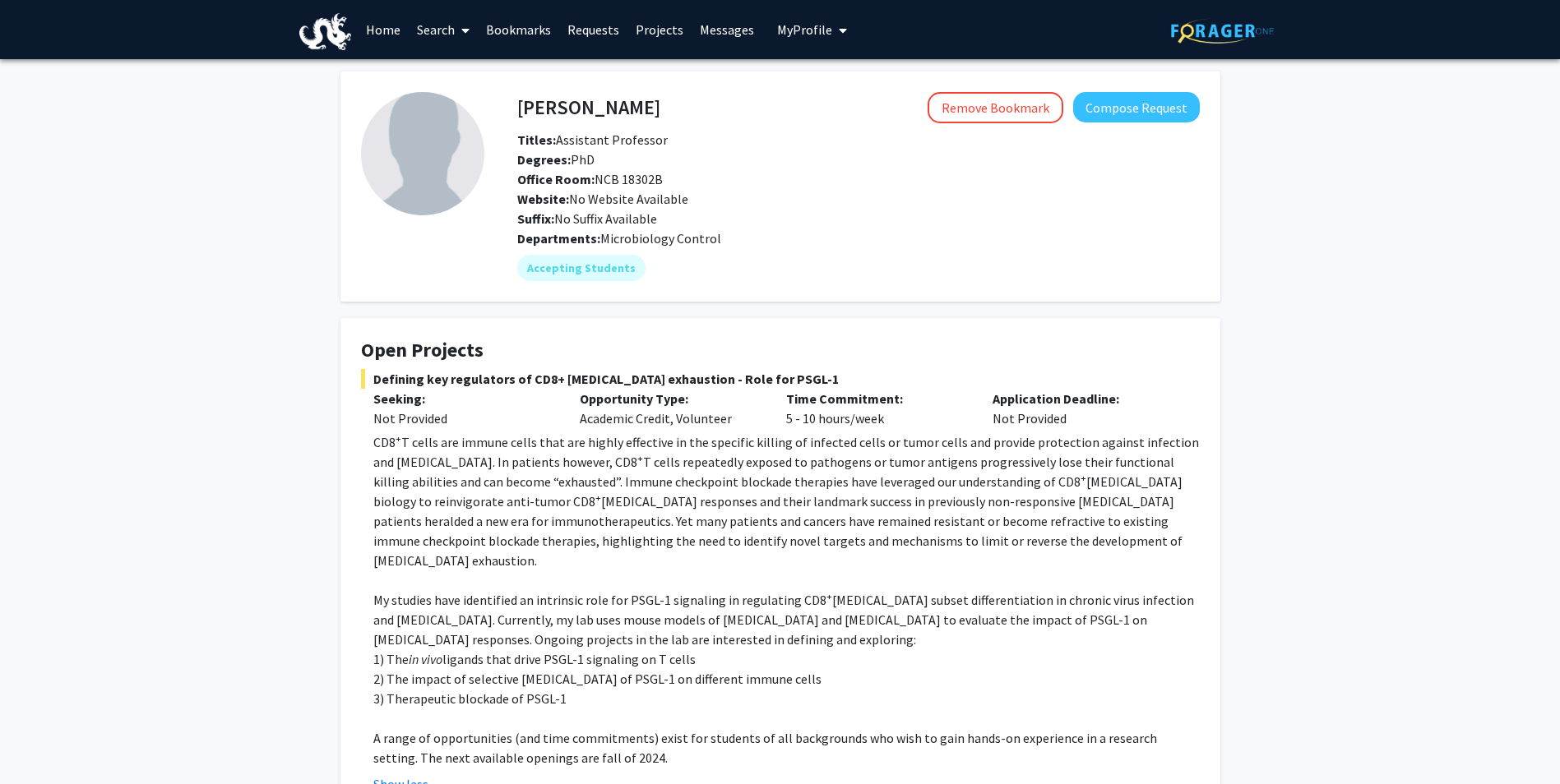
click at [588, 106] on h4 "Jenna Hope" at bounding box center [589, 107] width 143 height 30
click at [425, 132] on img at bounding box center [422, 153] width 123 height 123
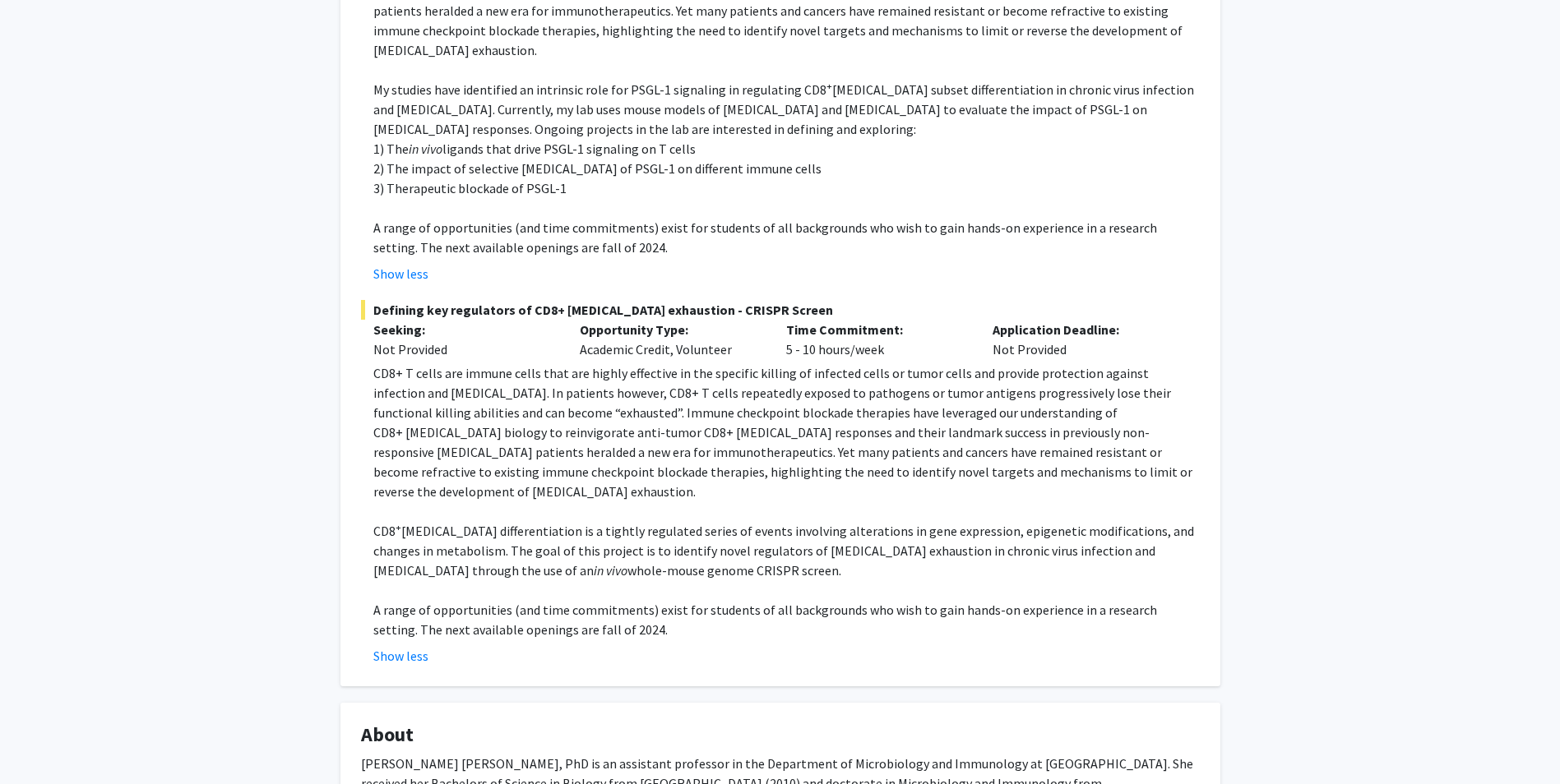
scroll to position [575, 0]
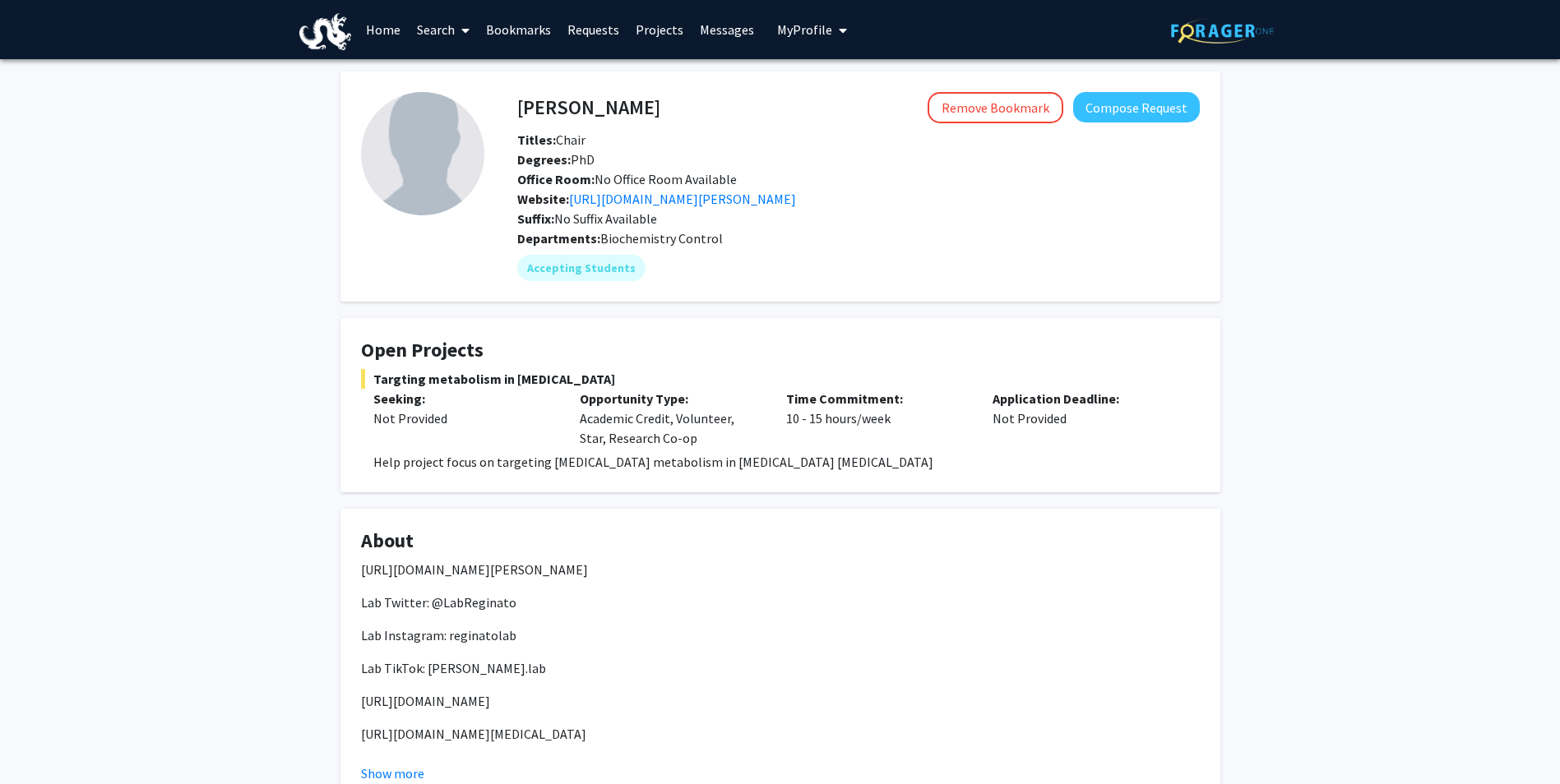
click at [398, 26] on link "Home" at bounding box center [383, 30] width 51 height 58
